Goal: Contribute content

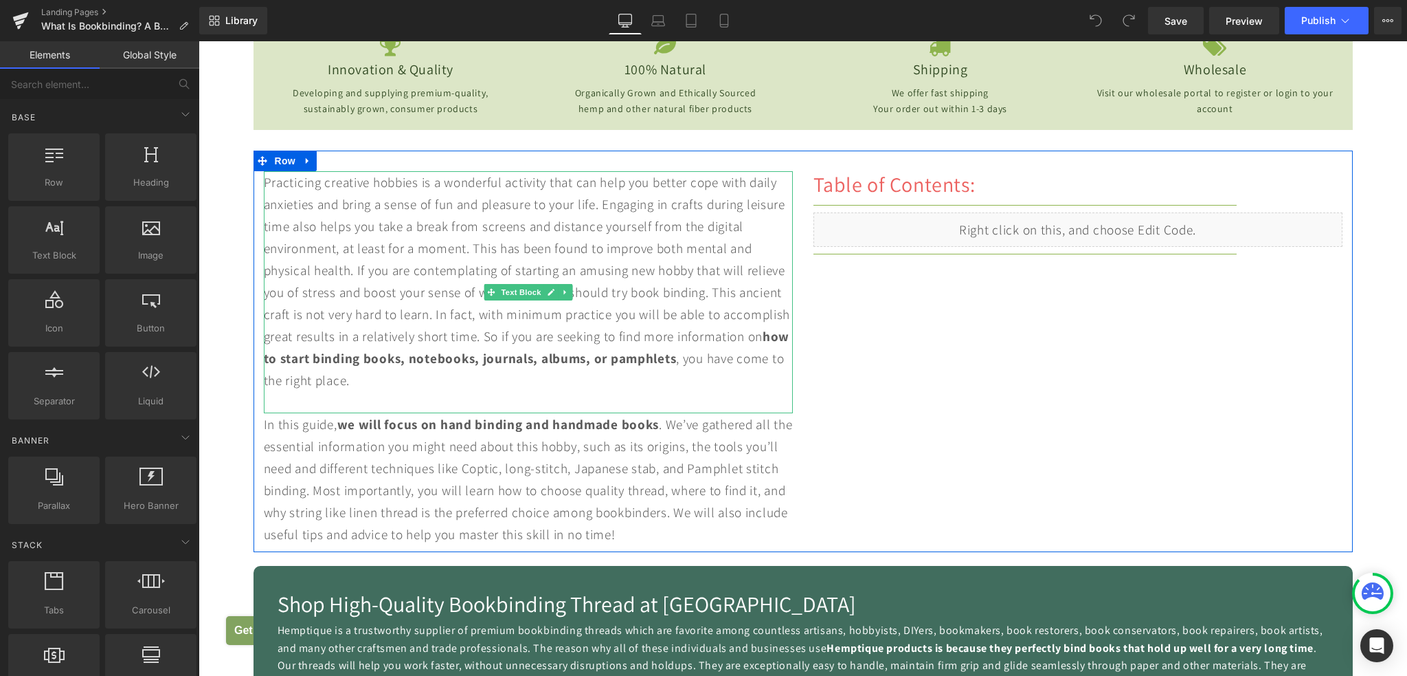
scroll to position [619, 0]
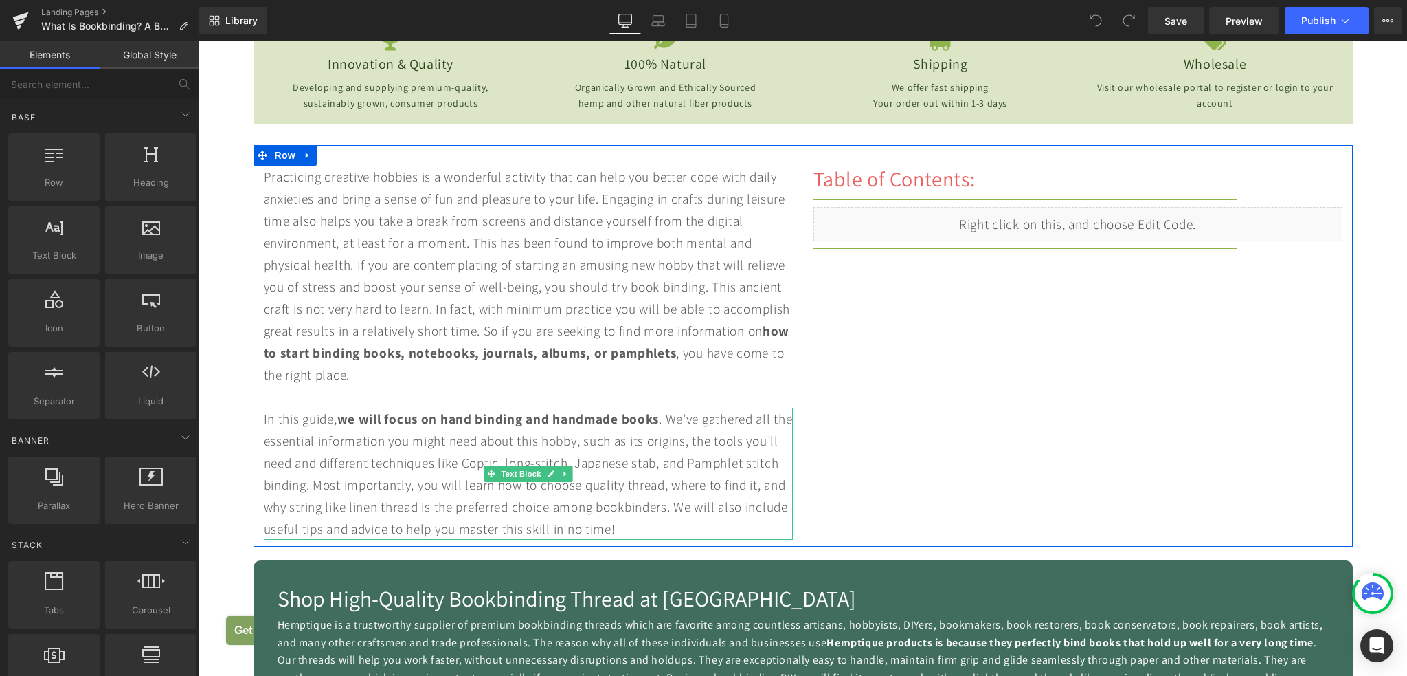
click at [629, 483] on div "In this guide, we will focus on hand binding and handmade books . We’ve gathere…" at bounding box center [528, 474] width 529 height 132
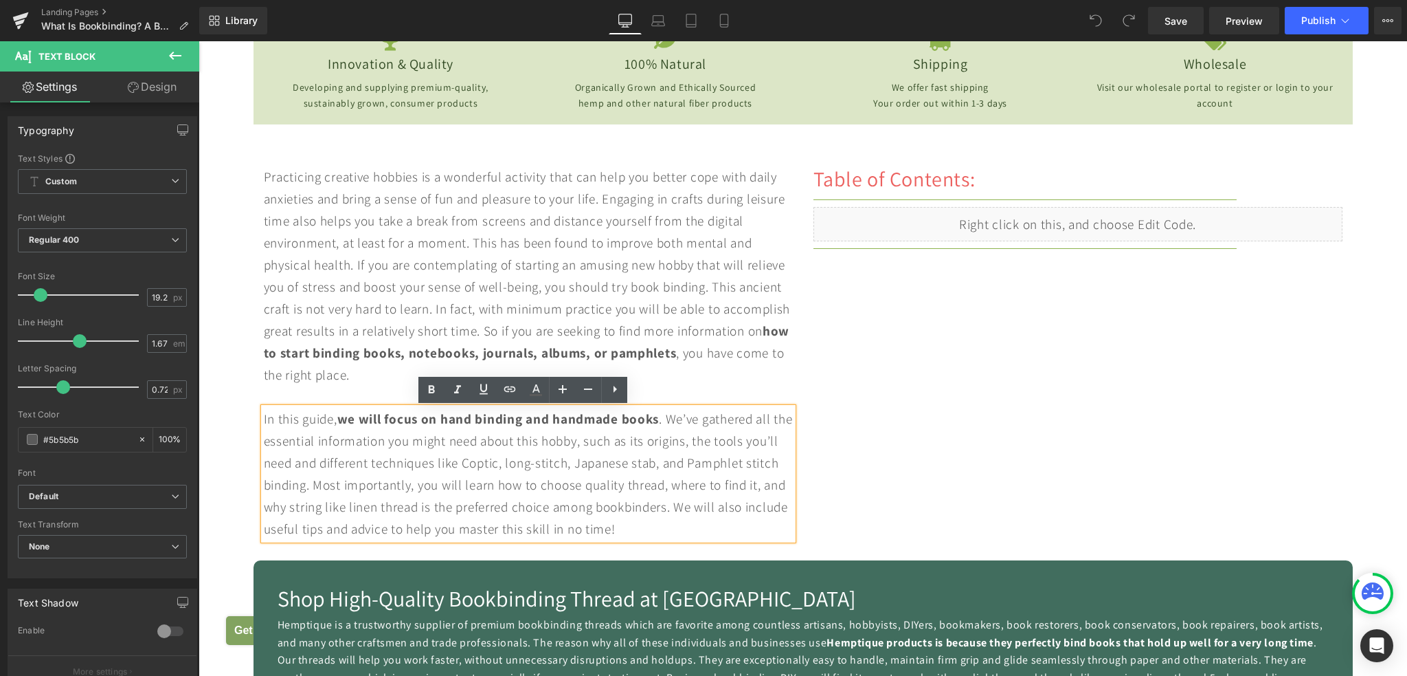
click at [630, 484] on div "In this guide, we will focus on hand binding and handmade books . We’ve gathere…" at bounding box center [528, 474] width 529 height 132
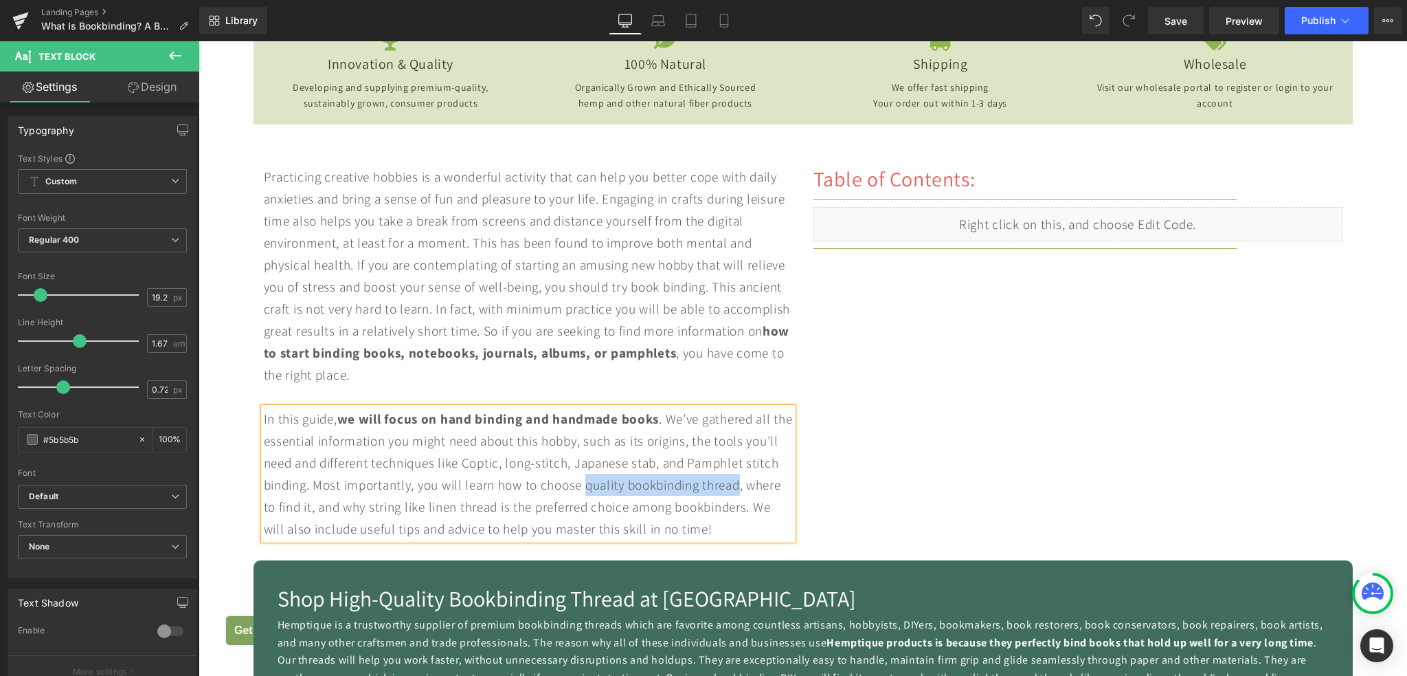
drag, startPoint x: 586, startPoint y: 485, endPoint x: 742, endPoint y: 487, distance: 156.0
click at [742, 487] on div "In this guide, we will focus on hand binding and handmade books . We’ve gathere…" at bounding box center [528, 474] width 529 height 132
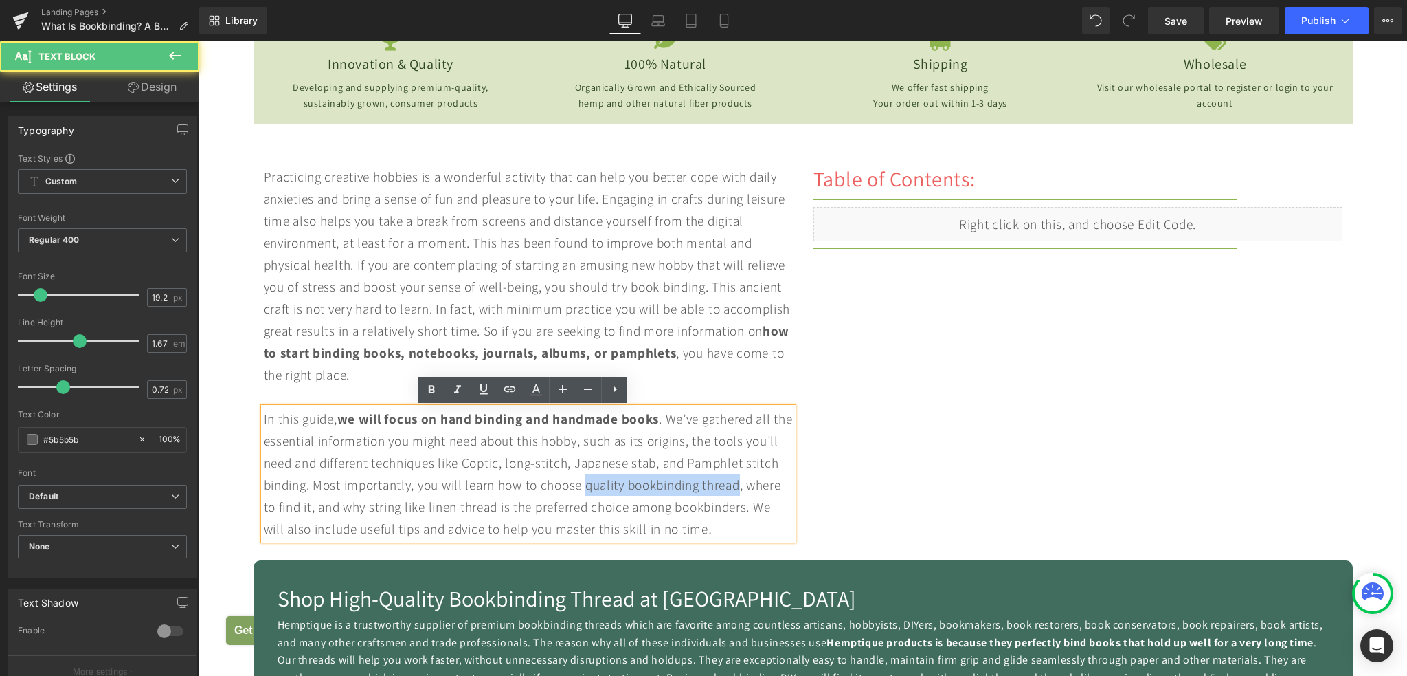
drag, startPoint x: 621, startPoint y: 485, endPoint x: 628, endPoint y: 491, distance: 9.7
click at [623, 486] on div "In this guide, we will focus on hand binding and handmade books . We’ve gathere…" at bounding box center [528, 474] width 529 height 132
drag, startPoint x: 583, startPoint y: 485, endPoint x: 726, endPoint y: 486, distance: 142.3
click at [726, 486] on div "In this guide, we will focus on hand binding and handmade books . We’ve gathere…" at bounding box center [528, 474] width 529 height 132
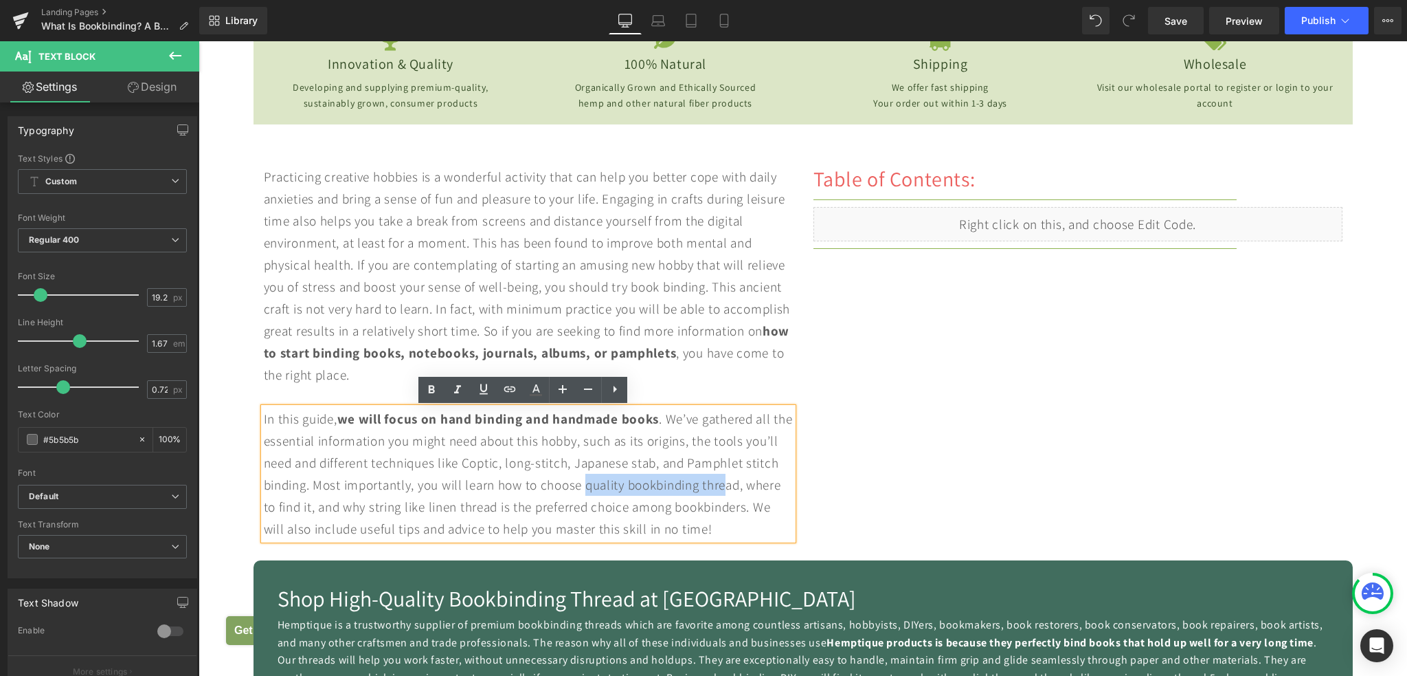
click at [624, 483] on div "In this guide, we will focus on hand binding and handmade books . We’ve gathere…" at bounding box center [528, 474] width 529 height 132
drag, startPoint x: 583, startPoint y: 484, endPoint x: 742, endPoint y: 485, distance: 158.8
click at [742, 485] on div "In this guide, we will focus on hand binding and handmade books . We’ve gathere…" at bounding box center [528, 474] width 529 height 132
click at [429, 390] on icon at bounding box center [432, 389] width 6 height 8
drag, startPoint x: 584, startPoint y: 485, endPoint x: 745, endPoint y: 486, distance: 160.8
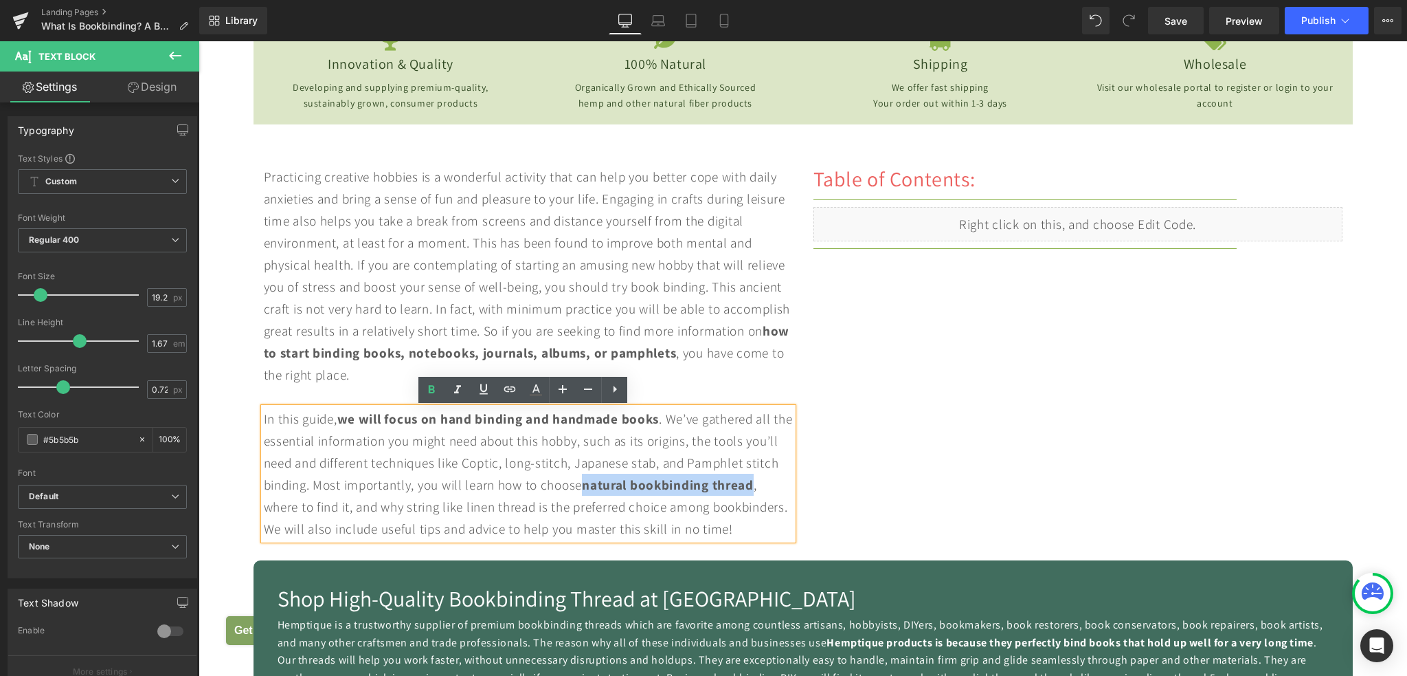
click at [745, 486] on strong "natural bookbinding thread" at bounding box center [668, 485] width 172 height 18
click at [515, 390] on icon at bounding box center [510, 389] width 16 height 16
click at [623, 522] on input "text" at bounding box center [619, 517] width 212 height 34
click at [663, 520] on input "text" at bounding box center [619, 517] width 212 height 34
paste input "[URL][DOMAIN_NAME]"
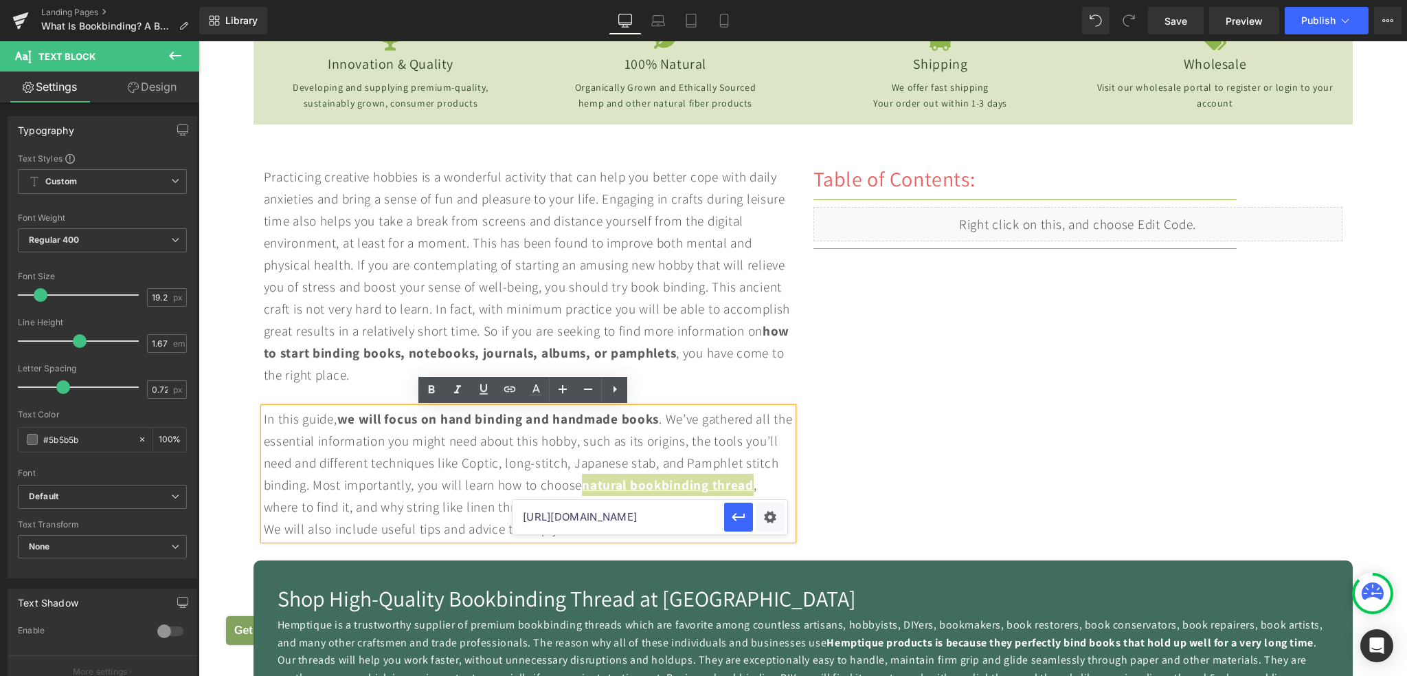
scroll to position [0, 134]
type input "[URL][DOMAIN_NAME]"
click at [744, 516] on icon "button" at bounding box center [738, 517] width 13 height 8
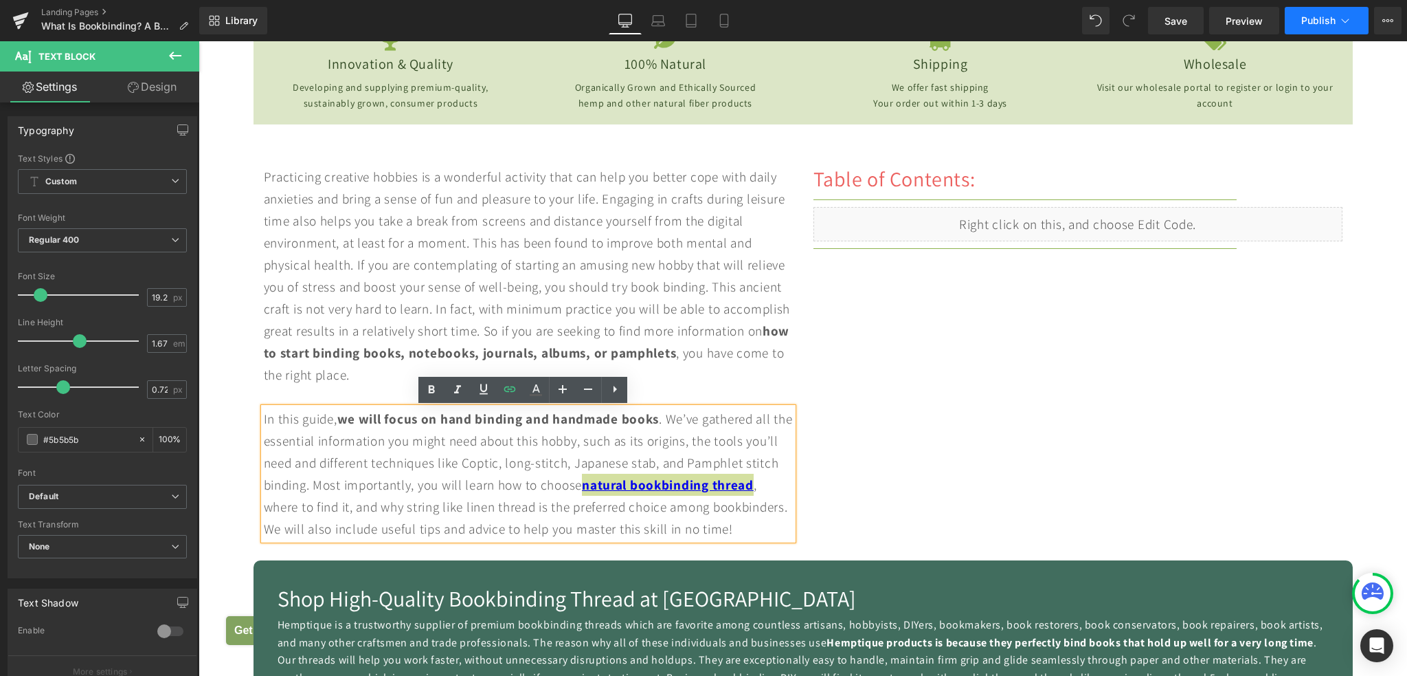
click at [1309, 25] on span "Publish" at bounding box center [1319, 20] width 34 height 11
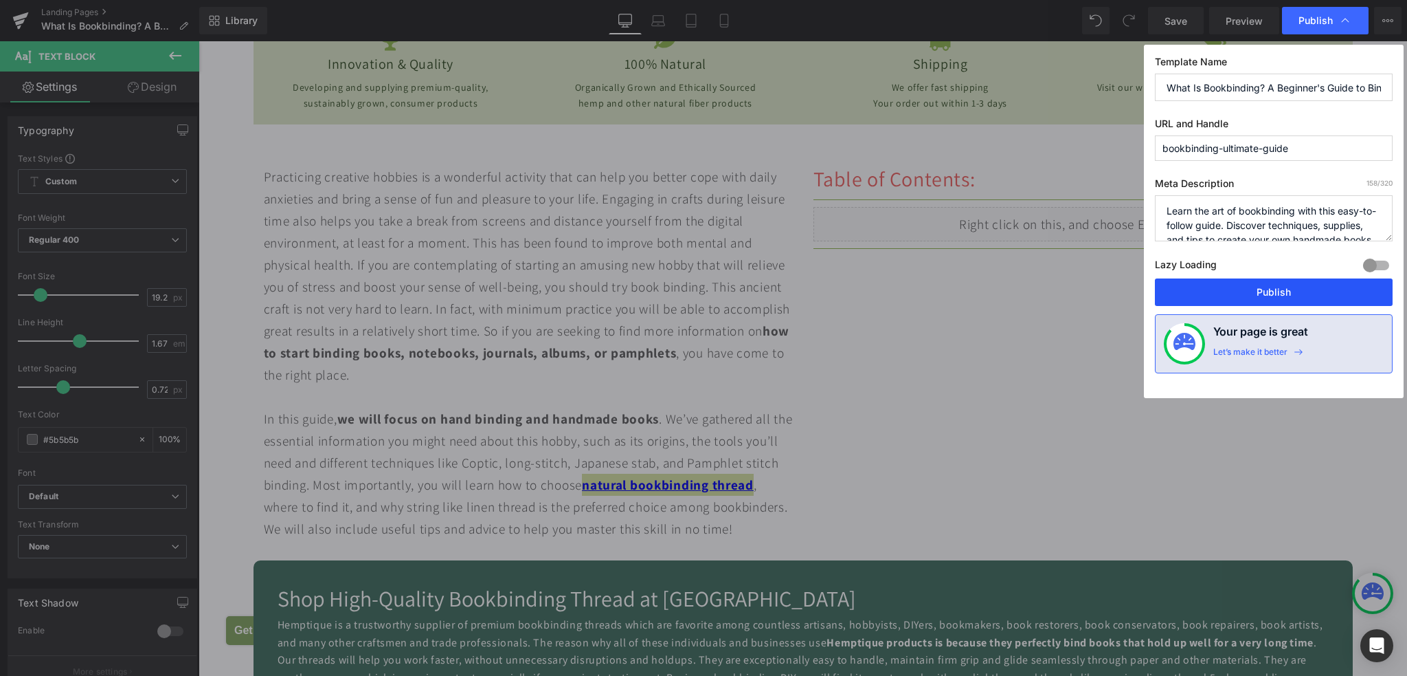
click at [1223, 288] on button "Publish" at bounding box center [1274, 291] width 238 height 27
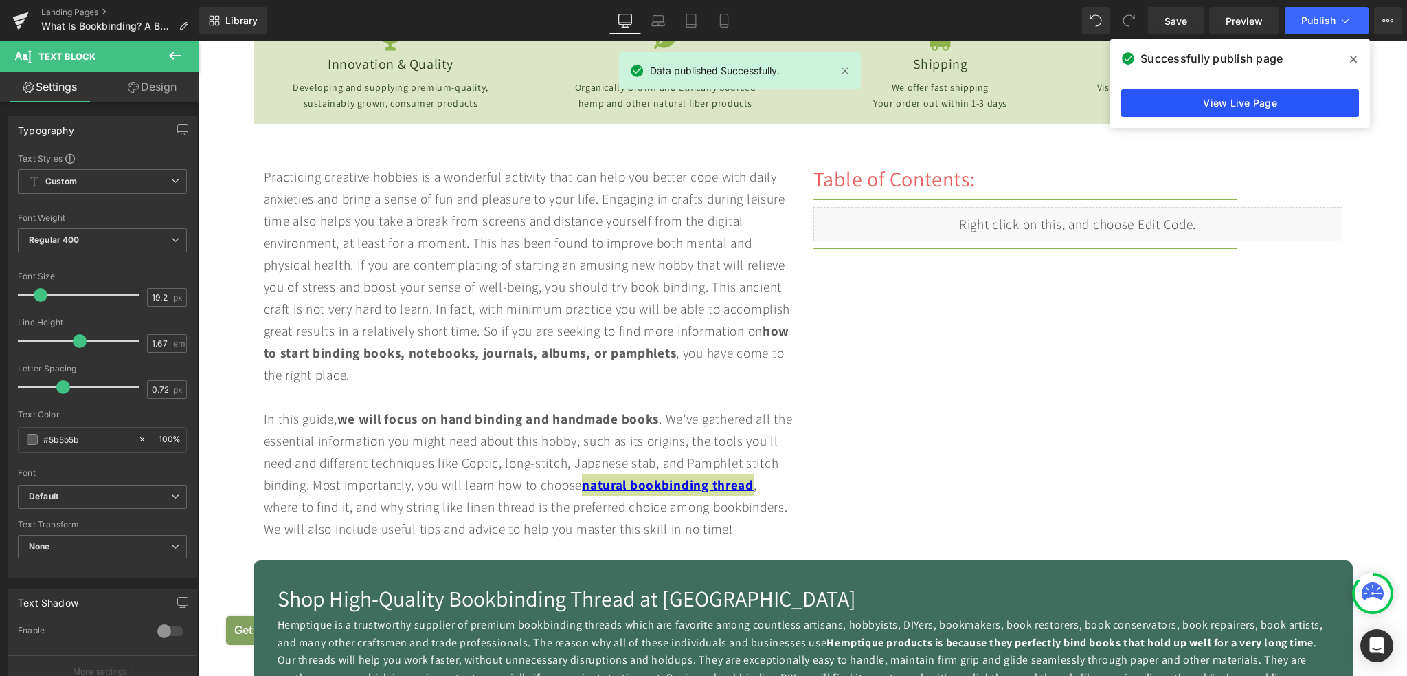
click at [1212, 110] on link "View Live Page" at bounding box center [1241, 102] width 238 height 27
